Goal: Task Accomplishment & Management: Manage account settings

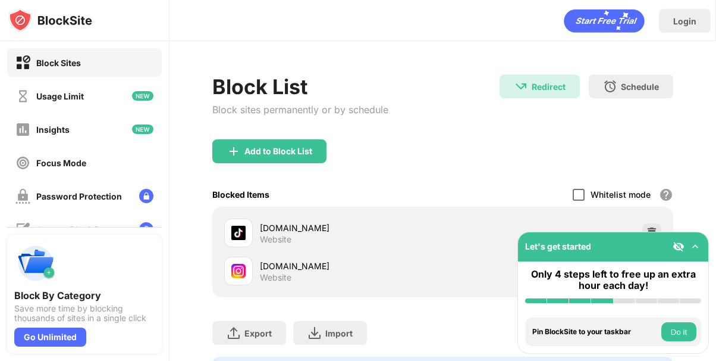
click at [580, 192] on div at bounding box center [579, 195] width 12 height 12
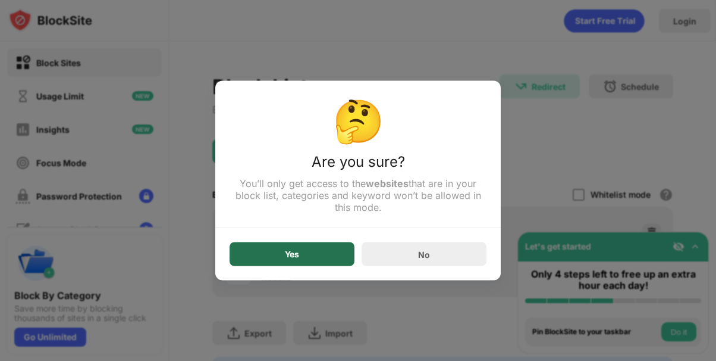
click at [334, 256] on div "Yes" at bounding box center [292, 254] width 125 height 24
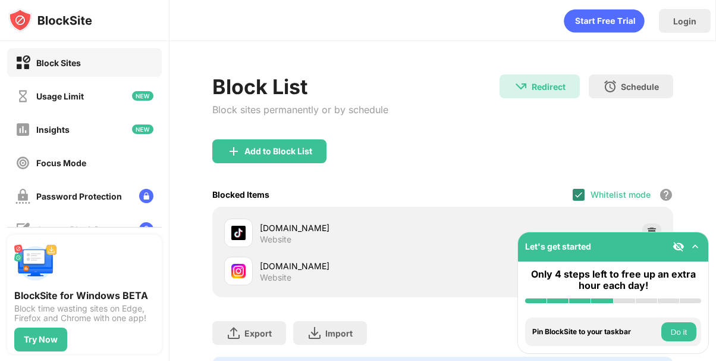
click at [578, 197] on img at bounding box center [579, 195] width 10 height 10
